Goal: Task Accomplishment & Management: Manage account settings

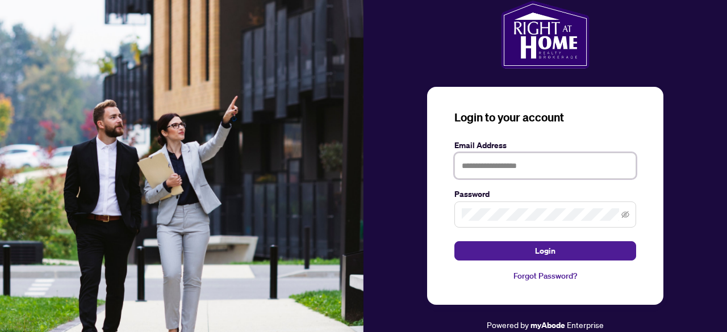
click at [549, 157] on input "text" at bounding box center [545, 166] width 182 height 26
type input "**********"
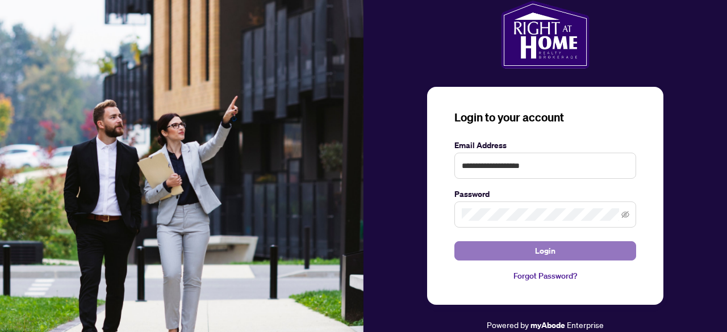
click at [549, 254] on span "Login" at bounding box center [545, 251] width 20 height 18
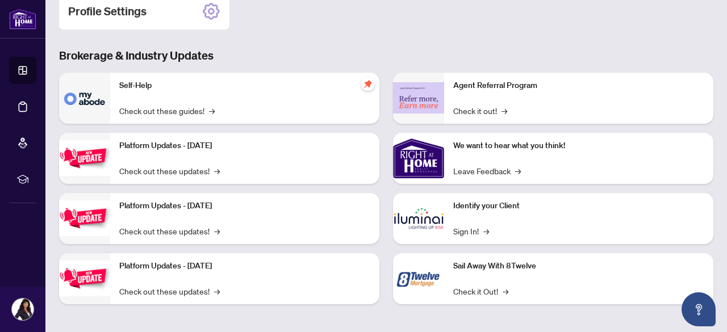
scroll to position [187, 0]
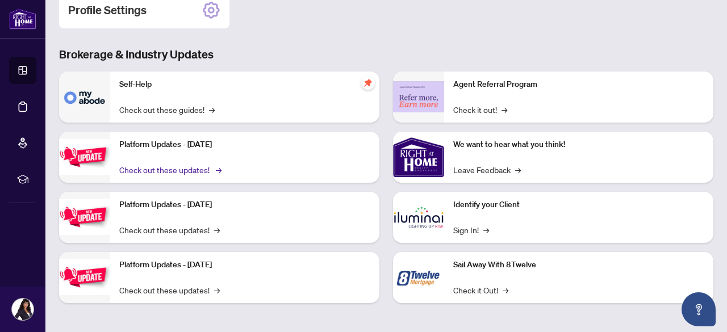
click at [158, 165] on link "Check out these updates! →" at bounding box center [169, 170] width 101 height 12
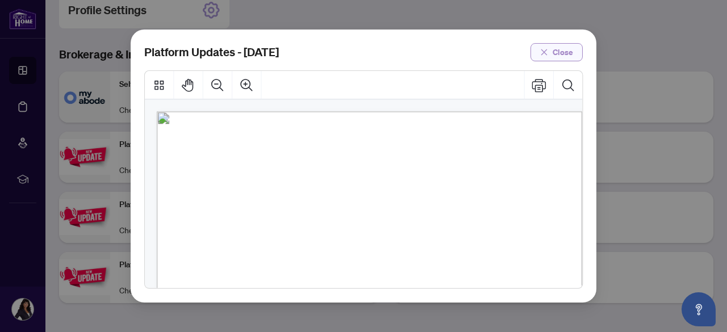
click at [557, 53] on span "Close" at bounding box center [563, 52] width 20 height 18
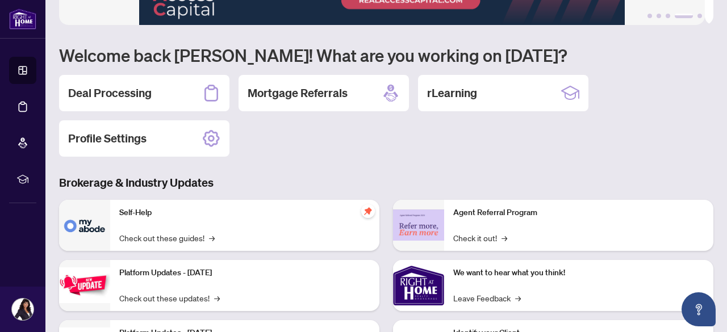
scroll to position [0, 0]
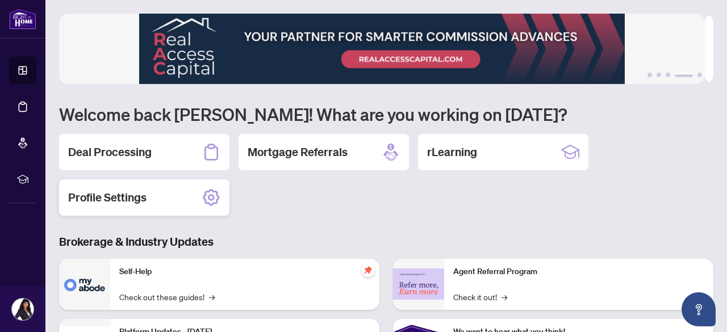
click at [152, 201] on div "Profile Settings" at bounding box center [144, 198] width 170 height 36
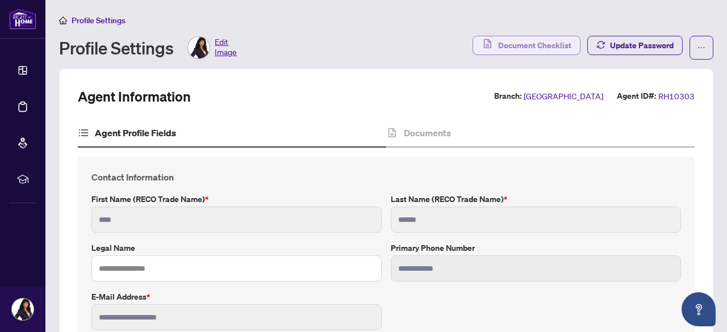
click at [528, 44] on span "Document Checklist" at bounding box center [534, 45] width 73 height 18
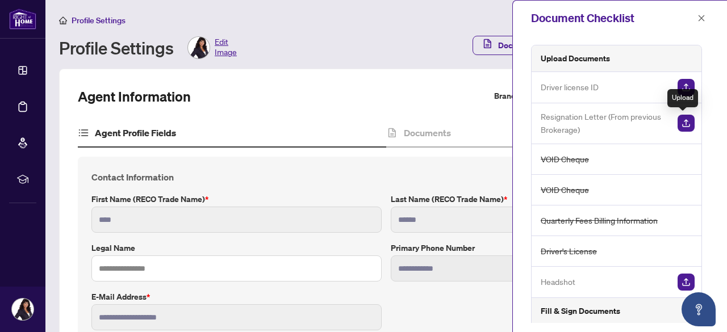
click at [683, 120] on img "button" at bounding box center [686, 123] width 17 height 17
click at [682, 123] on img "button" at bounding box center [686, 123] width 17 height 17
click at [681, 122] on img "button" at bounding box center [686, 123] width 17 height 17
click at [682, 119] on img "button" at bounding box center [686, 123] width 17 height 17
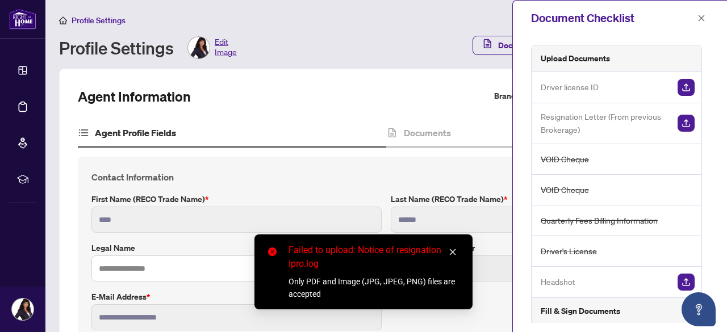
click at [453, 252] on icon "close" at bounding box center [453, 252] width 6 height 6
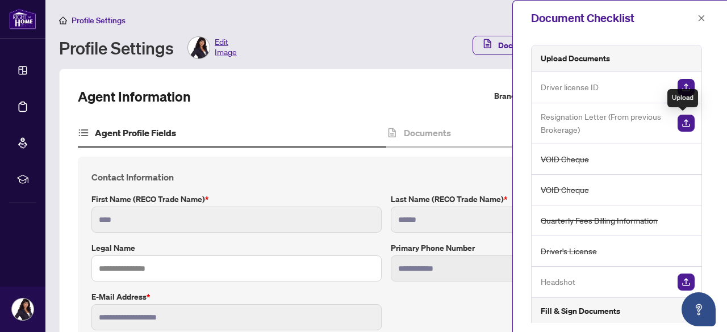
click at [678, 122] on img "button" at bounding box center [686, 123] width 17 height 17
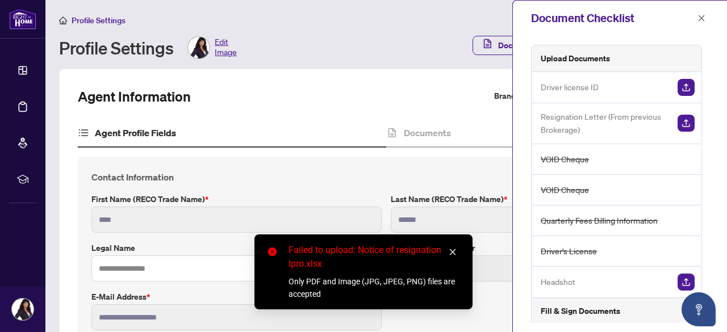
click at [451, 251] on icon "close" at bounding box center [453, 252] width 6 height 6
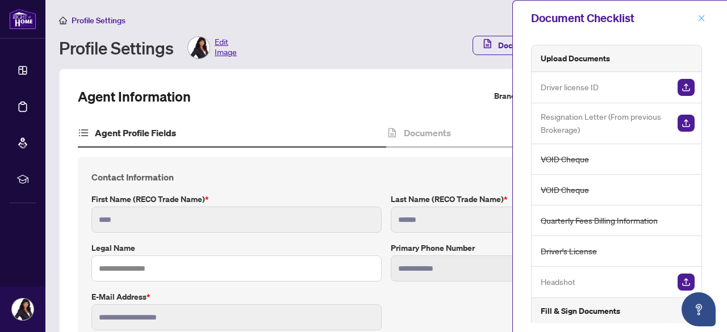
click at [703, 20] on icon "close" at bounding box center [702, 18] width 8 height 8
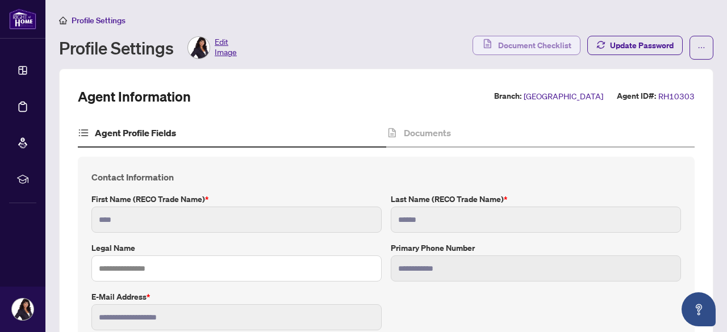
click at [534, 47] on span "Document Checklist" at bounding box center [534, 45] width 73 height 18
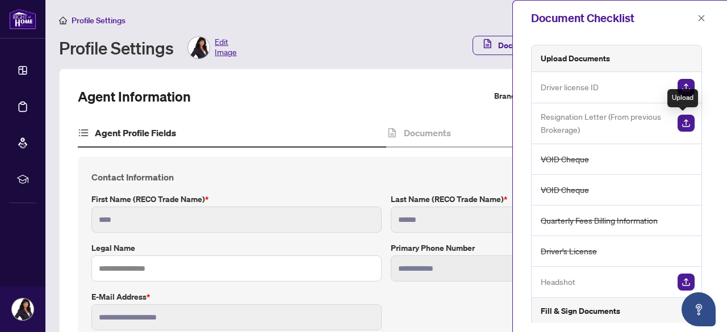
click at [685, 120] on img "button" at bounding box center [686, 123] width 17 height 17
click at [683, 119] on img "button" at bounding box center [686, 123] width 17 height 17
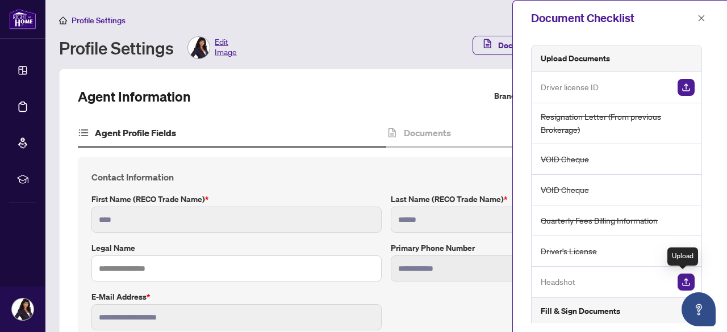
click at [684, 279] on img "button" at bounding box center [686, 282] width 17 height 17
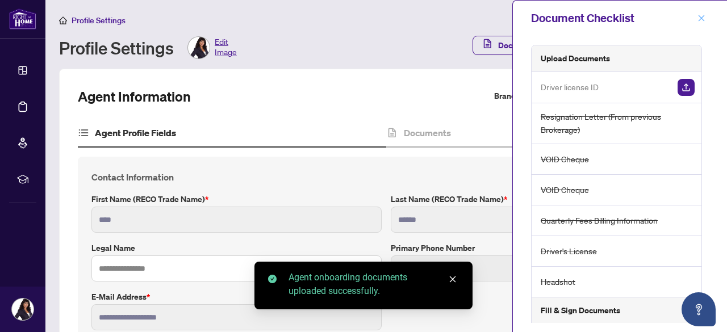
click at [704, 18] on icon "close" at bounding box center [702, 18] width 8 height 8
